Goal: Manage account settings

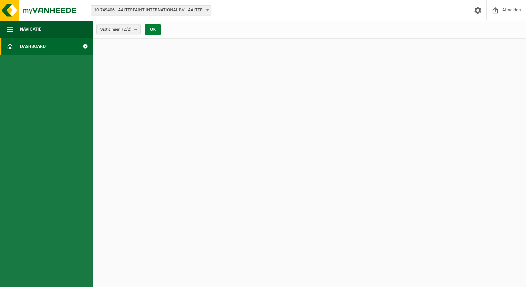
click at [158, 33] on button "OK" at bounding box center [153, 29] width 16 height 11
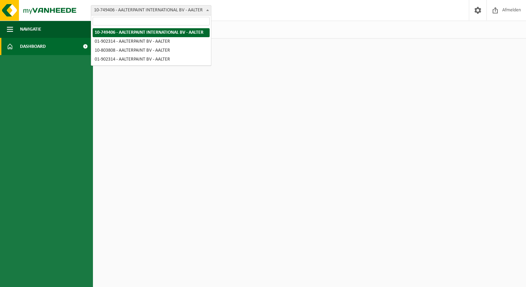
click at [175, 13] on span "10-749406 - AALTERPAINT INTERNATIONAL BV - AALTER" at bounding box center [151, 11] width 120 height 10
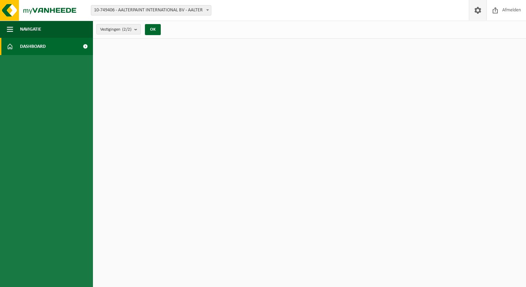
click at [473, 10] on span at bounding box center [477, 10] width 10 height 20
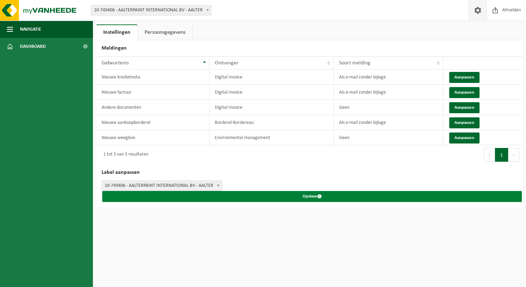
click at [217, 191] on button "Opslaan" at bounding box center [311, 196] width 419 height 11
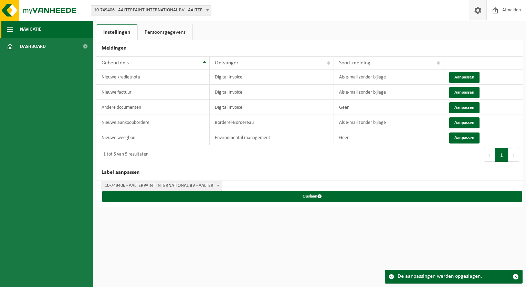
click at [38, 33] on span "Navigatie" at bounding box center [30, 29] width 21 height 17
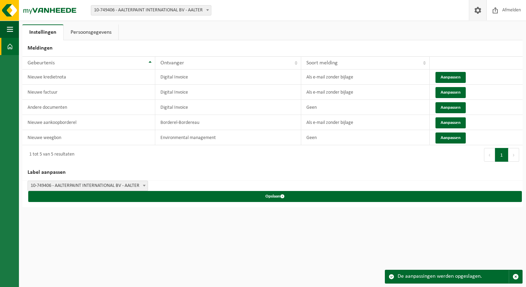
click at [6, 45] on link "Dashboard" at bounding box center [9, 46] width 19 height 17
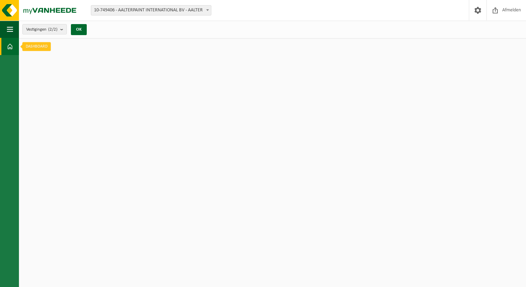
click at [6, 45] on link "Dashboard" at bounding box center [9, 46] width 19 height 17
click at [479, 12] on span at bounding box center [477, 10] width 10 height 20
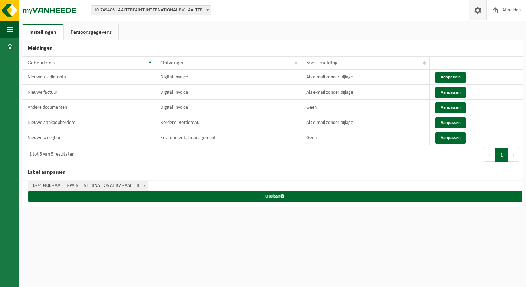
click at [108, 39] on link "Persoonsgegevens" at bounding box center [91, 32] width 55 height 16
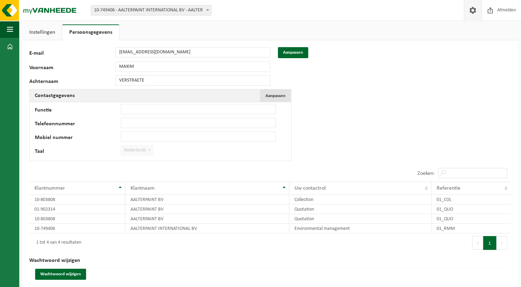
click at [271, 91] on button "Aanpassen Annuleren" at bounding box center [275, 95] width 31 height 12
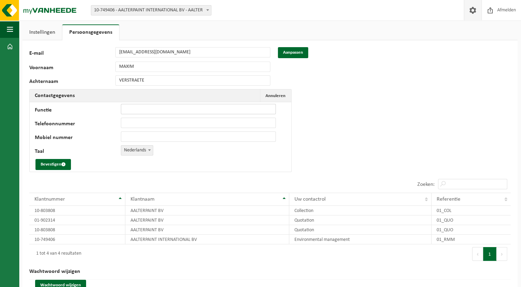
click at [190, 109] on input "Functie" at bounding box center [198, 109] width 155 height 10
type input "EHS & Preventie"
click at [59, 166] on button "Bevestigen" at bounding box center [52, 164] width 35 height 11
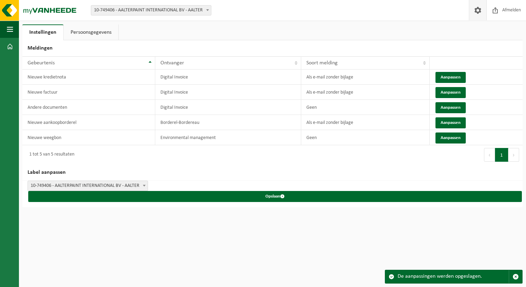
click at [480, 11] on span at bounding box center [477, 10] width 10 height 20
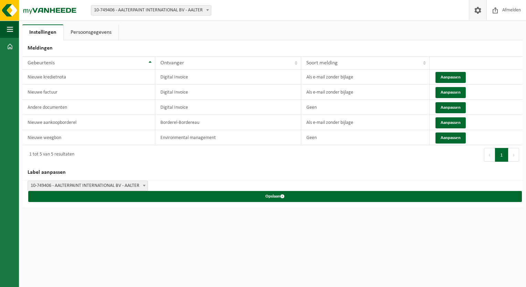
click at [80, 29] on link "Persoonsgegevens" at bounding box center [91, 32] width 55 height 16
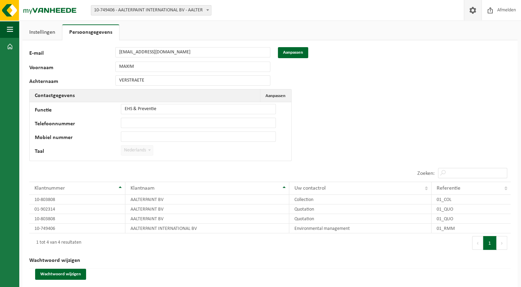
click at [54, 31] on link "Instellingen" at bounding box center [42, 32] width 40 height 16
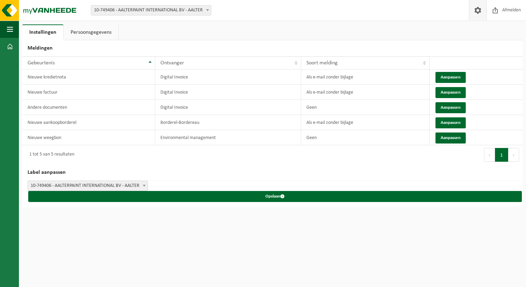
click at [114, 12] on span "10-749406 - AALTERPAINT INTERNATIONAL BV - AALTER" at bounding box center [151, 11] width 120 height 10
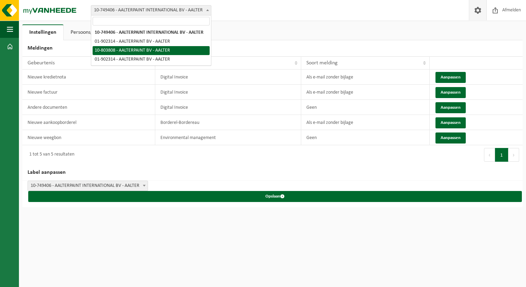
select select "118995"
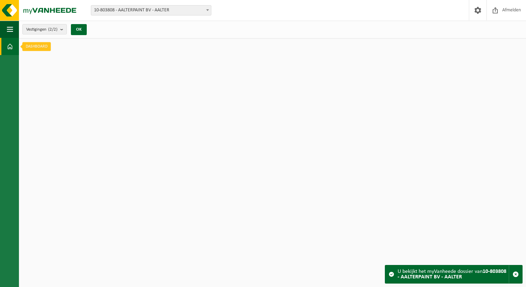
click at [9, 51] on span at bounding box center [10, 46] width 6 height 17
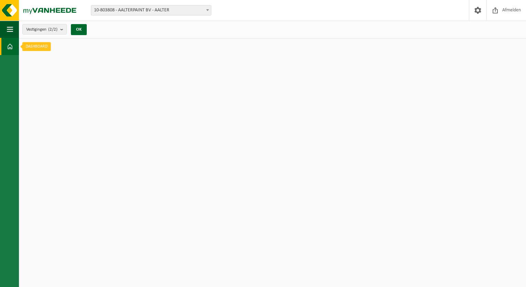
click at [9, 49] on span at bounding box center [10, 46] width 6 height 17
click at [56, 33] on span "Vestigingen (2/2)" at bounding box center [41, 29] width 31 height 10
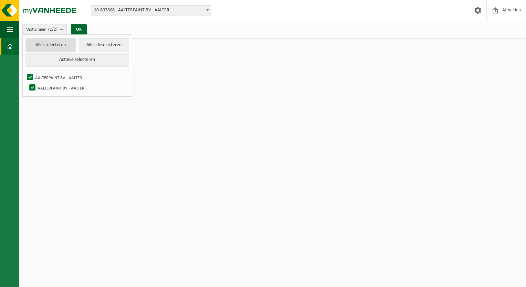
click at [54, 42] on button "Alles selecteren" at bounding box center [50, 45] width 50 height 14
click at [45, 137] on html "Vestiging: 10-749406 - AALTERPAINT INTERNATIONAL BV - AALTER 01-902314 - AALTER…" at bounding box center [263, 143] width 526 height 287
click at [62, 7] on img at bounding box center [41, 10] width 83 height 21
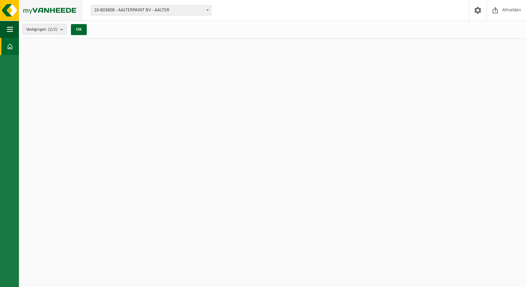
drag, startPoint x: 0, startPoint y: 0, endPoint x: 63, endPoint y: 10, distance: 64.0
click at [63, 10] on img at bounding box center [41, 10] width 83 height 21
click at [18, 10] on img at bounding box center [41, 10] width 83 height 21
click at [44, 13] on img at bounding box center [41, 10] width 83 height 21
click at [172, 14] on span "10-803808 - AALTERPAINT BV - AALTER" at bounding box center [151, 11] width 120 height 10
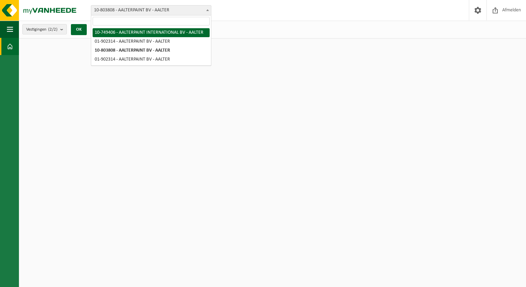
select select "13794"
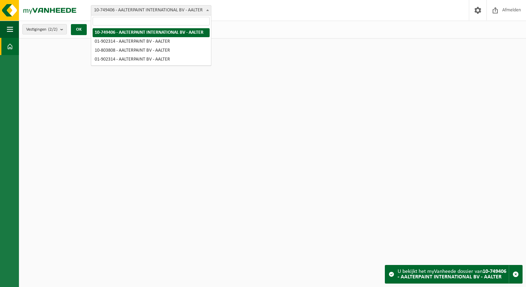
click at [129, 13] on span "10-749406 - AALTERPAINT INTERNATIONAL BV - AALTER" at bounding box center [151, 11] width 120 height 10
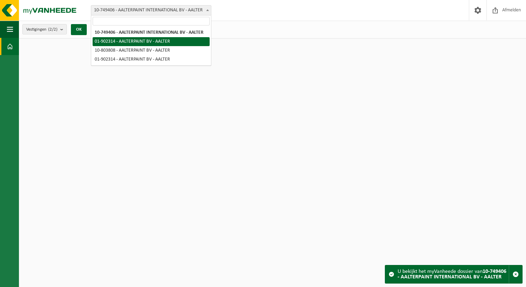
select select "13785"
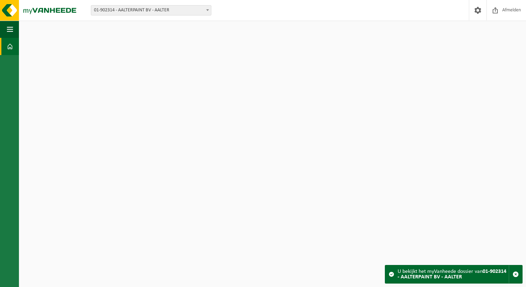
click at [135, 11] on span "01-902314 - AALTERPAINT BV - AALTER" at bounding box center [151, 11] width 120 height 10
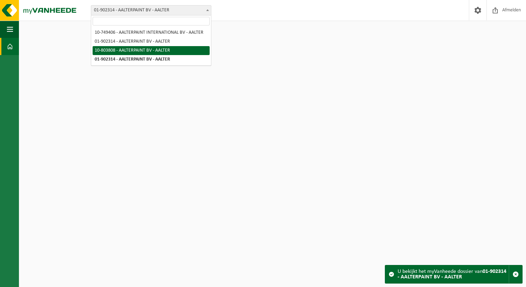
select select "118995"
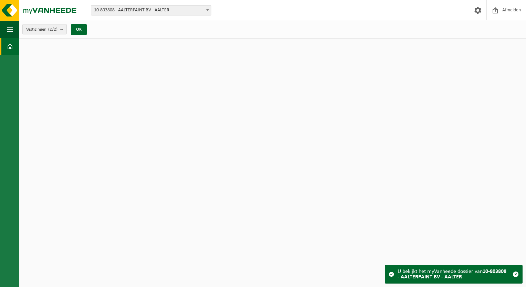
click at [134, 8] on span "10-803808 - AALTERPAINT BV - AALTER" at bounding box center [151, 11] width 120 height 10
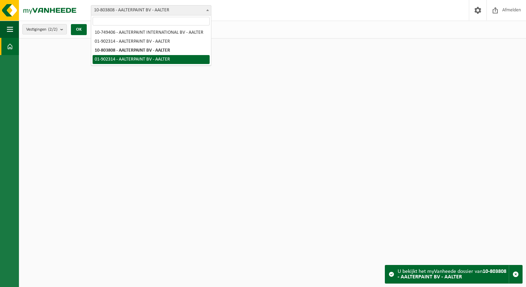
select select "13785"
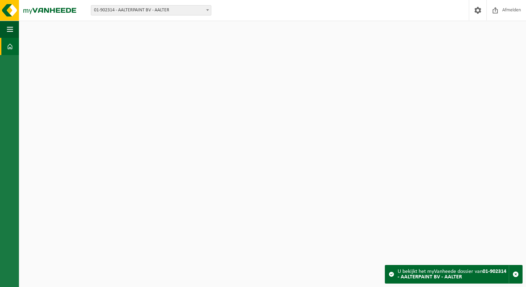
click at [139, 11] on span "01-902314 - AALTERPAINT BV - AALTER" at bounding box center [151, 11] width 120 height 10
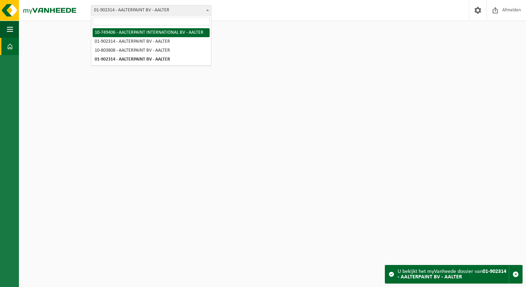
select select "13794"
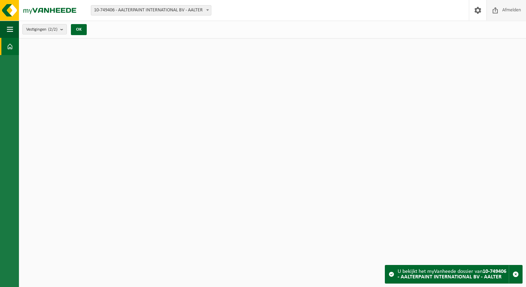
click at [520, 9] on span "Afmelden" at bounding box center [511, 10] width 22 height 20
